Goal: Task Accomplishment & Management: Manage account settings

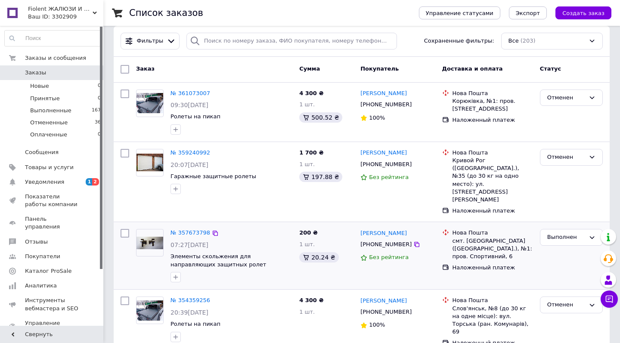
scroll to position [10, 0]
click at [85, 180] on span "1 2" at bounding box center [92, 182] width 24 height 8
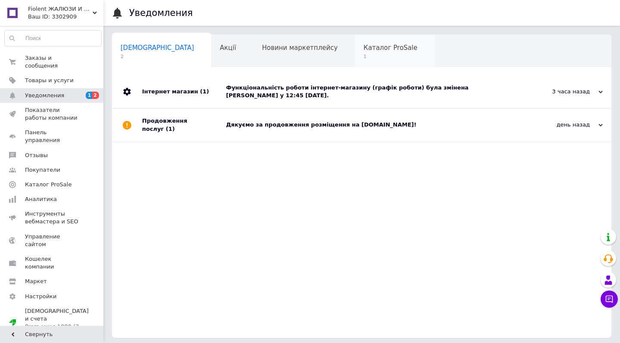
click at [364, 56] on span "1" at bounding box center [391, 56] width 54 height 6
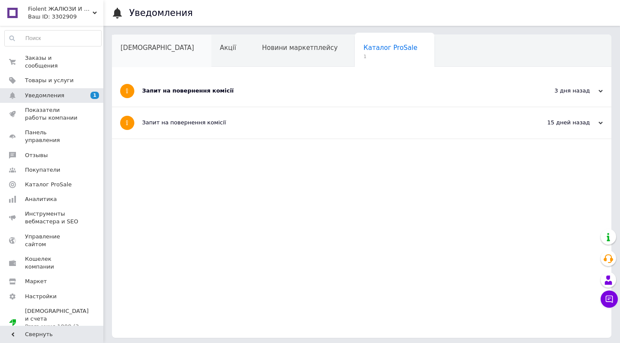
click at [144, 50] on span "[DEMOGRAPHIC_DATA]" at bounding box center [158, 48] width 74 height 8
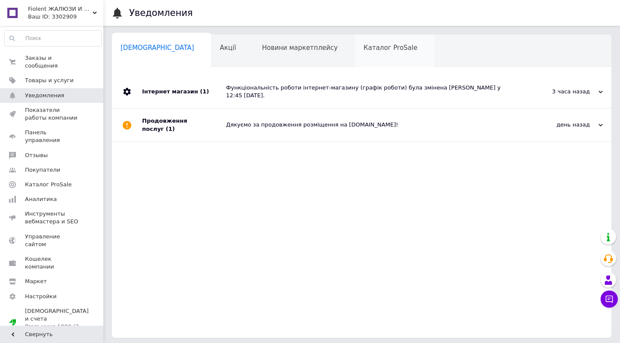
click at [355, 54] on div "Каталог ProSale" at bounding box center [395, 51] width 80 height 33
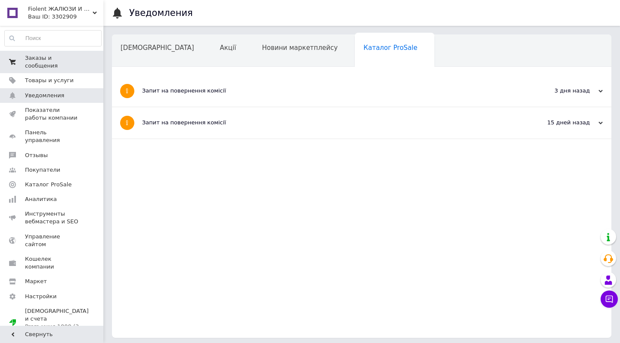
click at [34, 67] on span "Заказы и сообщения" at bounding box center [52, 62] width 55 height 16
